Goal: Information Seeking & Learning: Learn about a topic

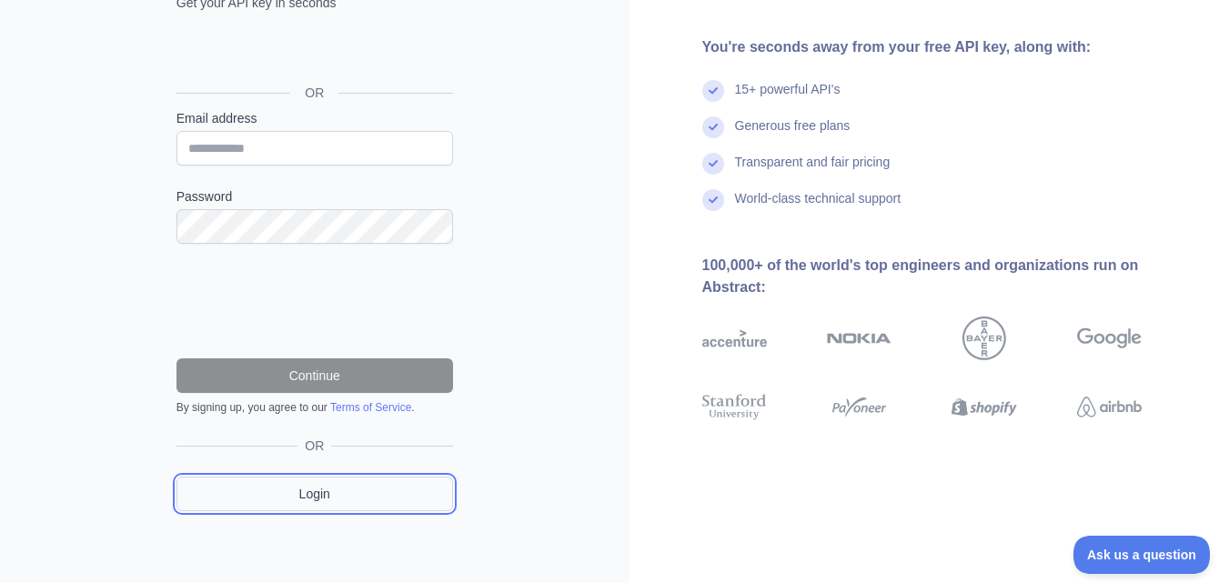
click at [334, 495] on link "Login" at bounding box center [314, 494] width 277 height 35
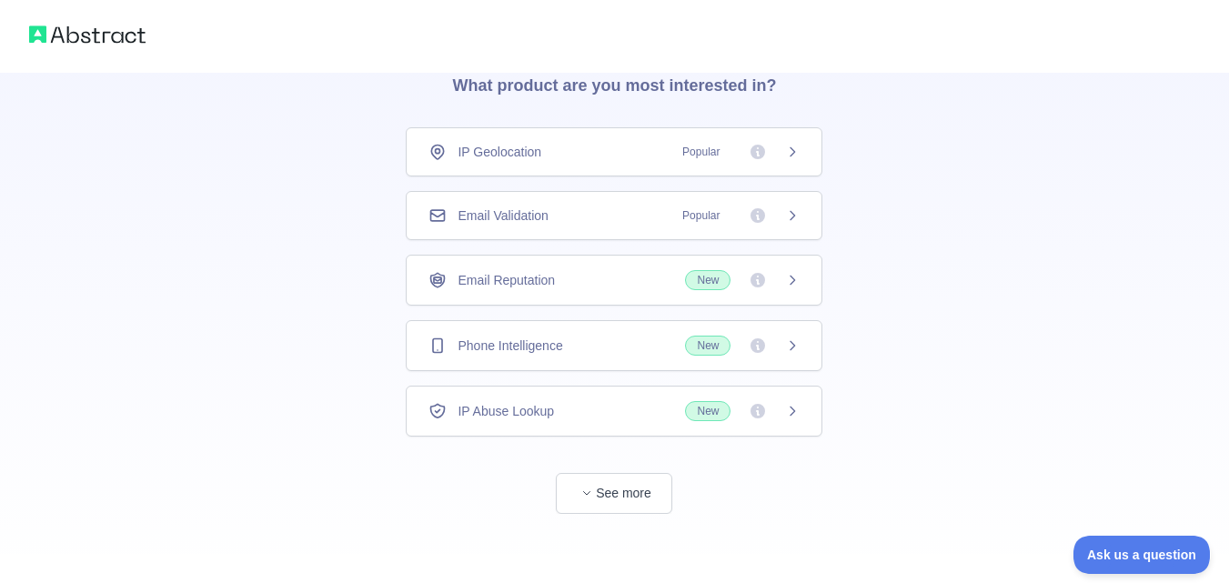
scroll to position [87, 0]
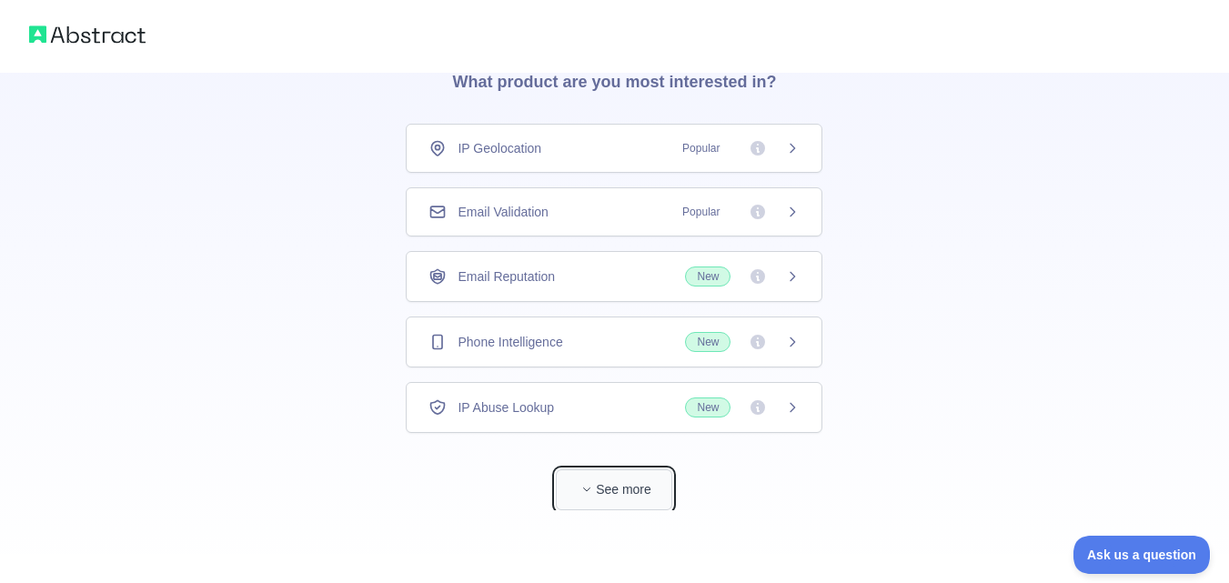
click at [603, 485] on button "See more" at bounding box center [614, 489] width 116 height 41
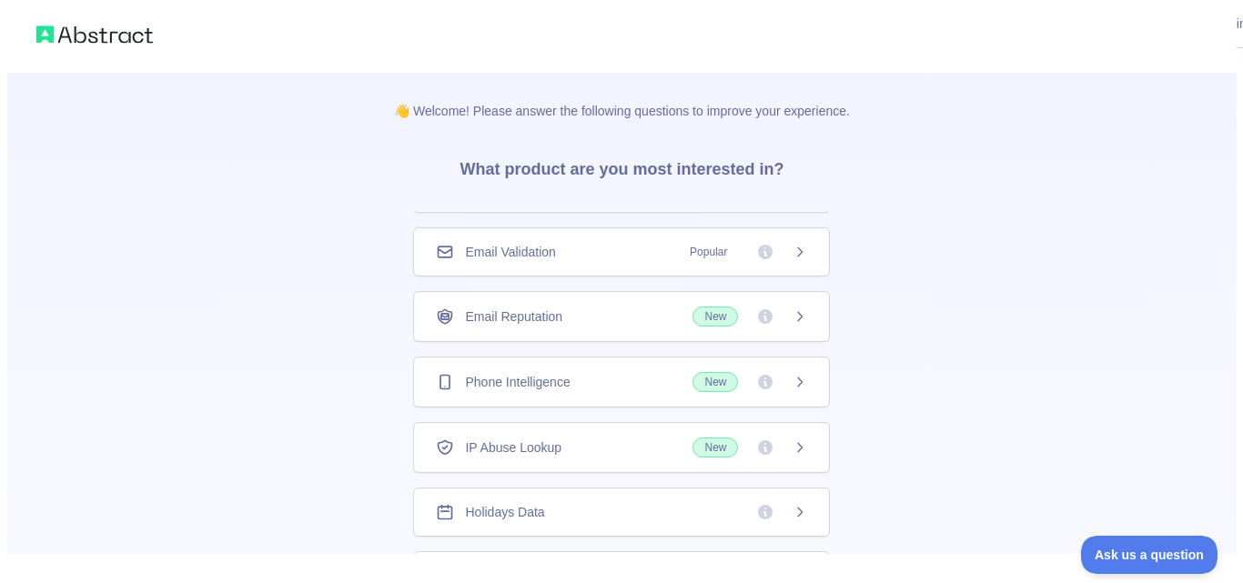
scroll to position [73, 0]
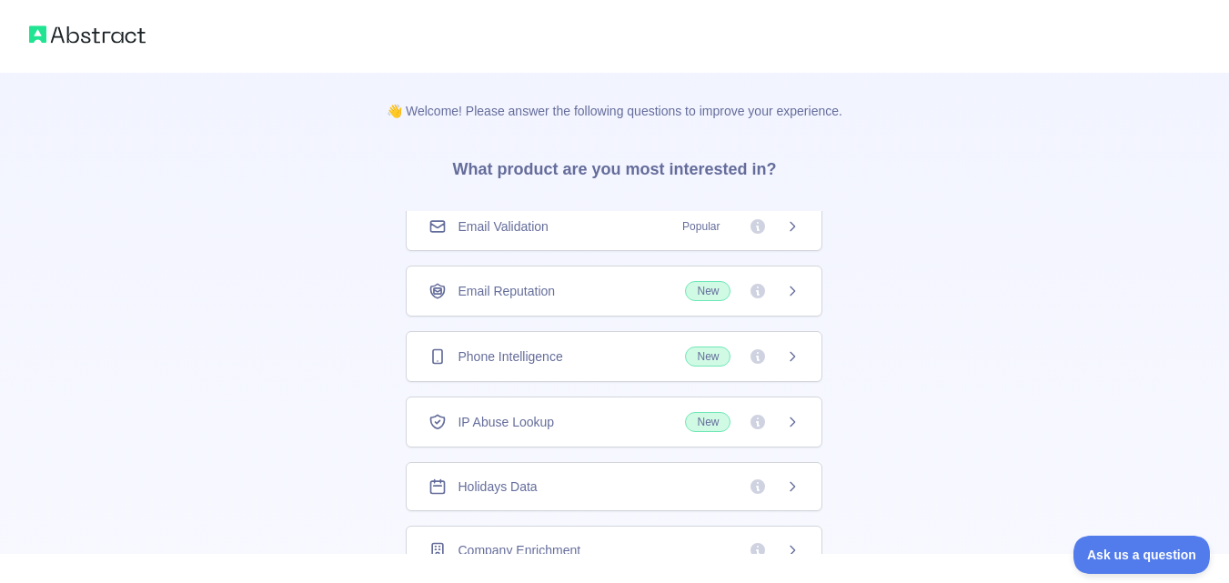
click at [572, 357] on div "Phone Intelligence New" at bounding box center [613, 357] width 371 height 20
